Goal: Task Accomplishment & Management: Manage account settings

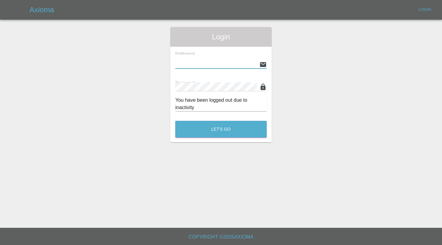
type input "[EMAIL_ADDRESS][DOMAIN_NAME]"
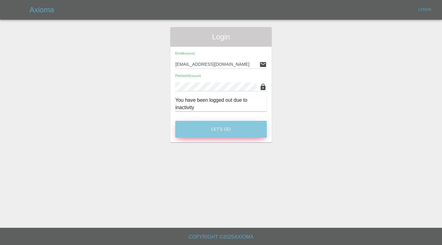
click at [218, 126] on button "Let's Go" at bounding box center [221, 129] width 92 height 17
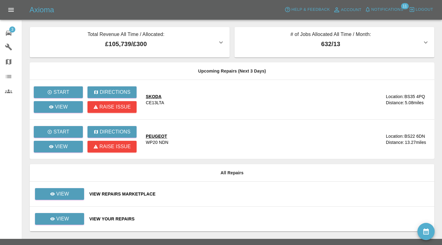
click at [220, 218] on div "View Your Repairs" at bounding box center [259, 219] width 340 height 6
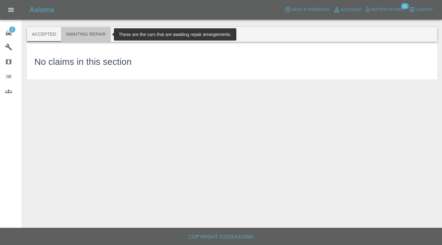
click at [91, 39] on button "Awaiting Repair" at bounding box center [85, 34] width 49 height 15
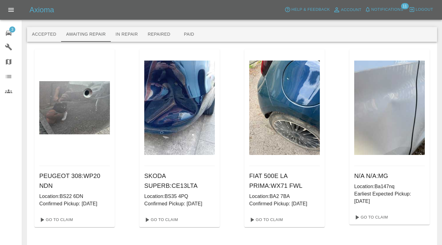
click at [86, 34] on button "Awaiting Repair" at bounding box center [85, 34] width 49 height 15
click at [231, 136] on div "PEUGEOT 308 : WP20 NDN Location: BS22 6DN Confirmed Pickup: 10/09/2025 Go To Cl…" at bounding box center [232, 244] width 396 height 390
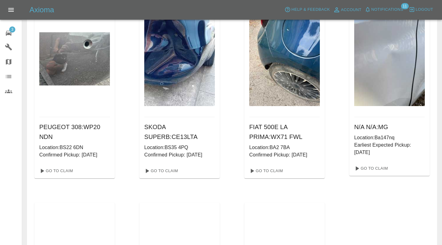
scroll to position [44, 0]
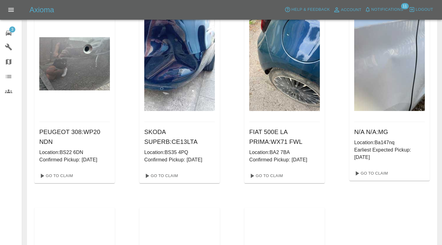
click at [9, 29] on span "3" at bounding box center [12, 29] width 6 height 6
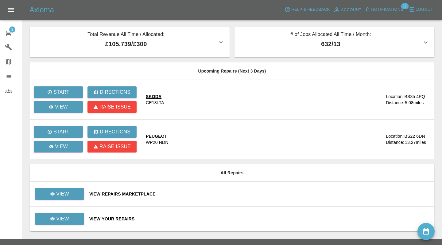
click at [225, 220] on div "View Your Repairs" at bounding box center [259, 219] width 340 height 6
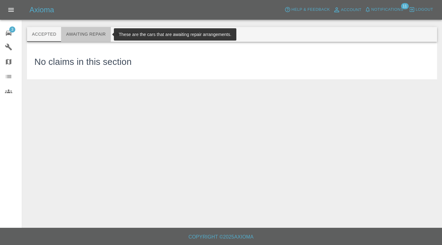
click at [74, 33] on button "Awaiting Repair" at bounding box center [85, 34] width 49 height 15
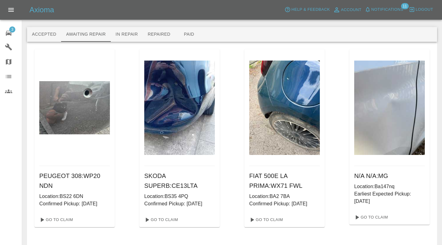
click at [235, 163] on div "PEUGEOT 308 : WP20 NDN Location: BS22 6DN Confirmed Pickup: 10/09/2025 Go To Cl…" at bounding box center [232, 244] width 396 height 390
click at [168, 217] on link "Go To Claim" at bounding box center [161, 220] width 38 height 10
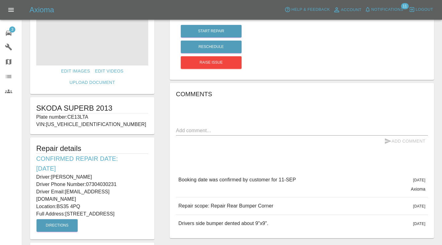
scroll to position [51, 0]
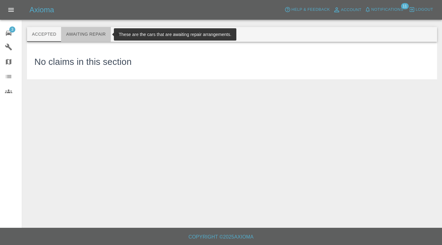
click at [82, 31] on button "Awaiting Repair" at bounding box center [85, 34] width 49 height 15
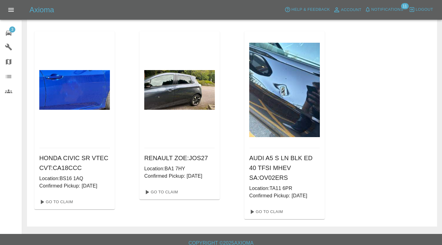
scroll to position [226, 0]
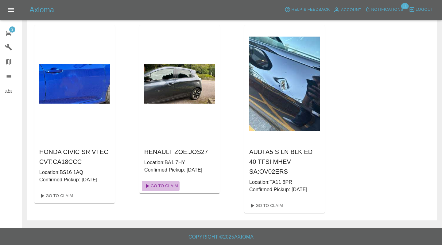
click at [160, 182] on link "Go To Claim" at bounding box center [161, 186] width 38 height 10
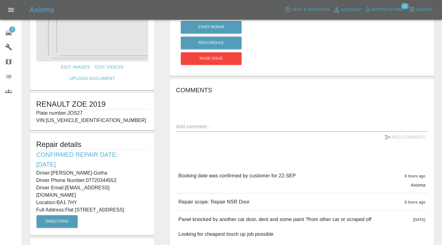
scroll to position [21, 0]
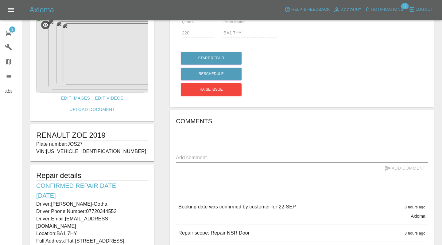
click at [115, 58] on img at bounding box center [92, 54] width 112 height 77
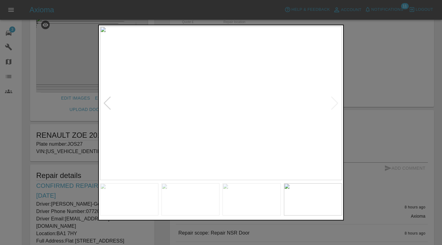
click at [357, 78] on div at bounding box center [221, 122] width 442 height 245
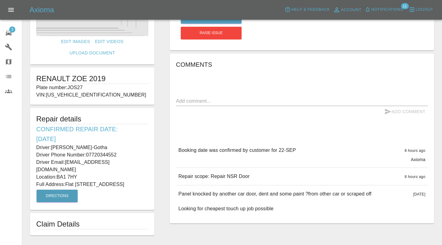
scroll to position [95, 0]
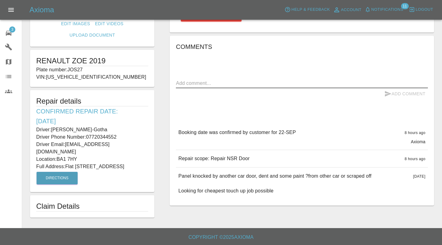
click at [214, 80] on textarea at bounding box center [302, 83] width 252 height 7
type textarea "does customer have access to electric from our extension lead?"
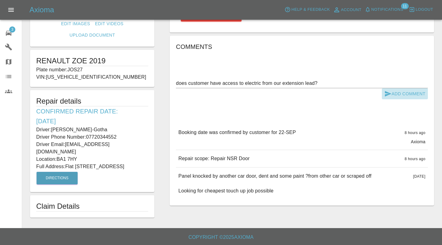
click at [395, 95] on button "Add Comment" at bounding box center [405, 93] width 46 height 11
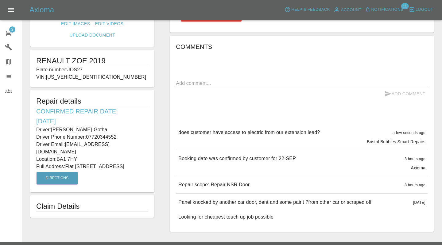
click at [8, 30] on icon at bounding box center [8, 32] width 7 height 7
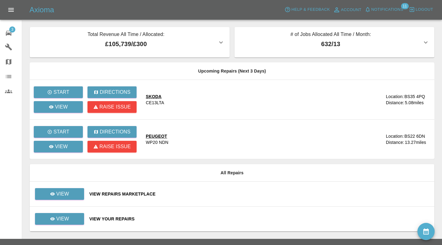
click at [212, 217] on div "View Your Repairs" at bounding box center [259, 219] width 340 height 6
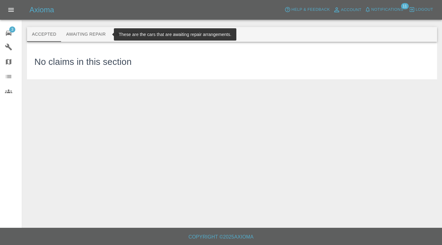
click at [88, 34] on button "Awaiting Repair" at bounding box center [85, 34] width 49 height 15
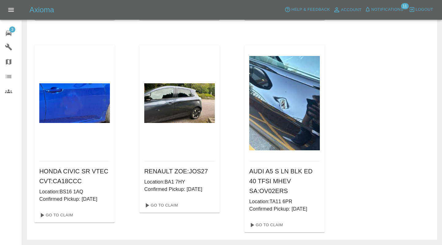
scroll to position [227, 0]
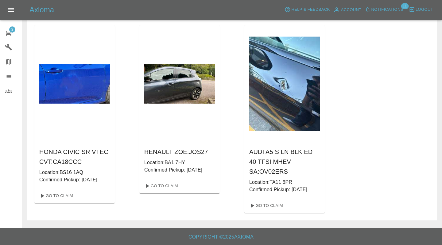
click at [357, 84] on div "PEUGEOT 308 : WP20 NDN Location: BS22 6DN Confirmed Pickup: 10/09/2025 Go To Cl…" at bounding box center [232, 18] width 396 height 390
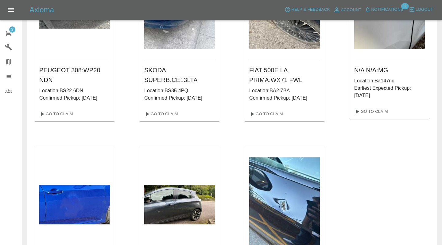
scroll to position [112, 0]
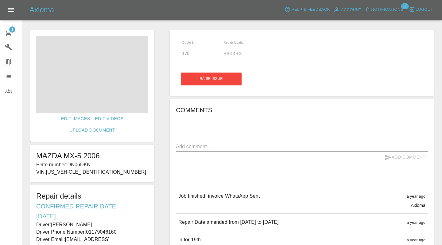
click at [6, 34] on icon at bounding box center [8, 32] width 7 height 7
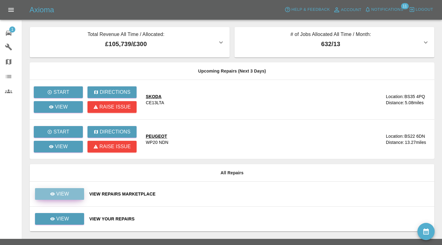
click at [70, 197] on link "View" at bounding box center [59, 194] width 49 height 12
